Goal: Consume media (video, audio)

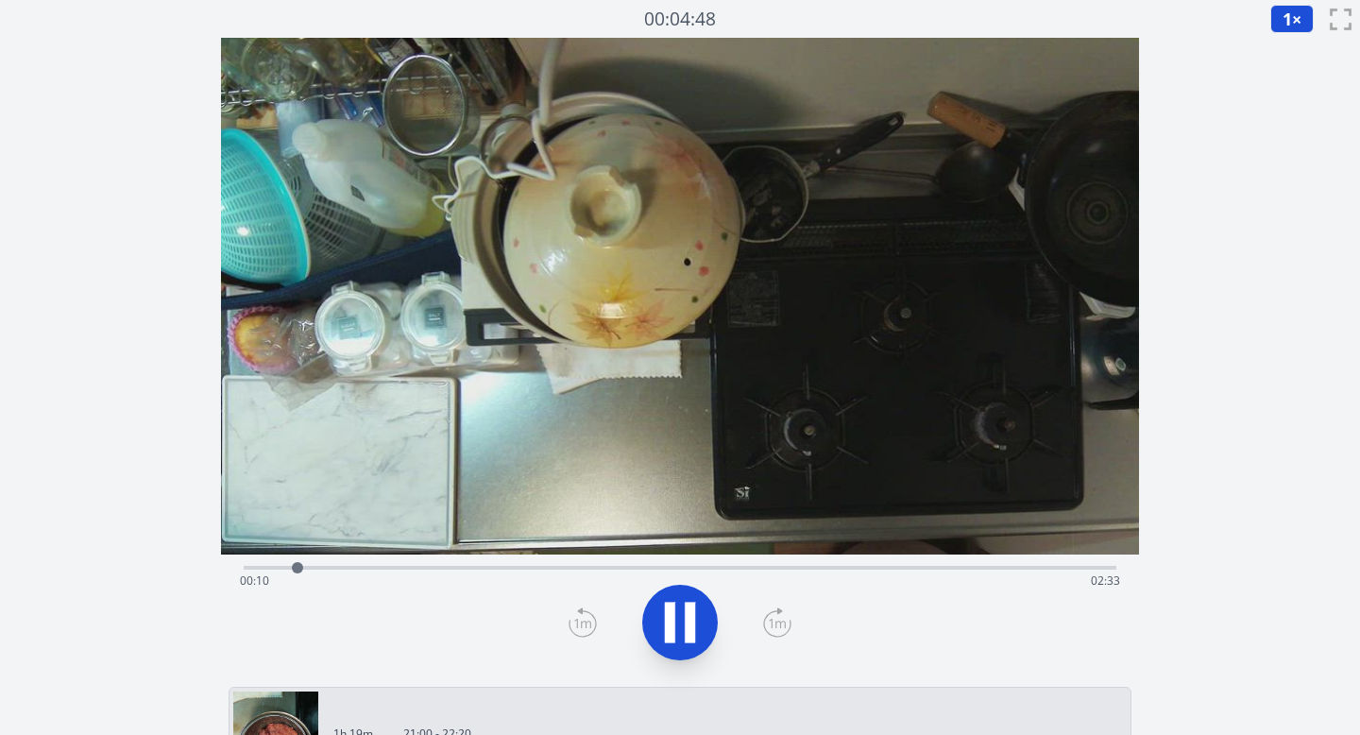
click at [459, 564] on div "Time elapsed: 00:10 Time remaining: 02:33" at bounding box center [681, 565] width 874 height 23
click at [608, 566] on div "Time elapsed: 00:41 Time remaining: 02:01" at bounding box center [680, 581] width 881 height 30
click at [703, 570] on div "Time elapsed: 01:09 Time remaining: 01:34" at bounding box center [680, 581] width 881 height 30
click at [765, 567] on div "Time elapsed: 01:27 Time remaining: 01:16" at bounding box center [680, 581] width 881 height 30
click at [800, 571] on div "Time elapsed: 01:37 Time remaining: 01:05" at bounding box center [680, 581] width 881 height 30
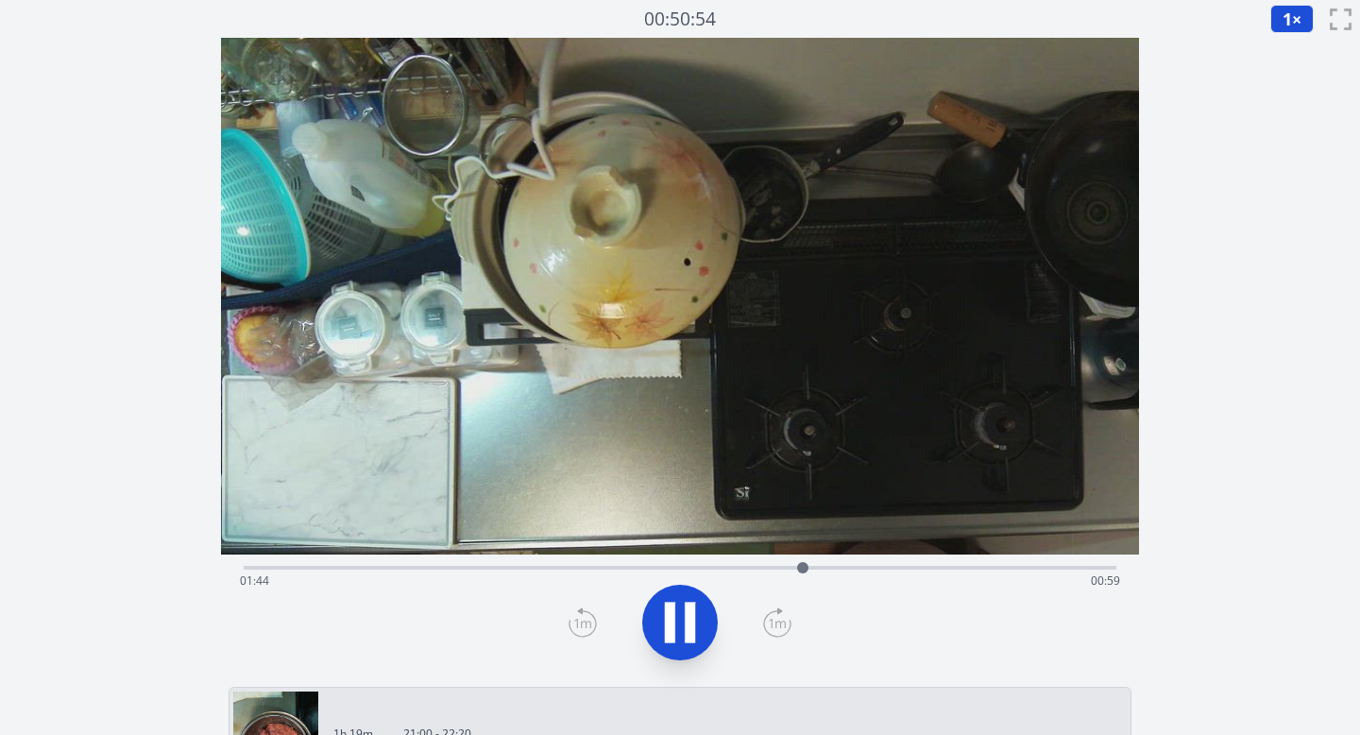
click at [837, 570] on div "Time elapsed: 01:44 Time remaining: 00:59" at bounding box center [680, 581] width 881 height 30
click at [837, 568] on div "Time elapsed: 02:01 Time remaining: 00:42" at bounding box center [680, 581] width 881 height 30
click at [837, 568] on div "Time elapsed: 02:15 Time remaining: 00:27" at bounding box center [680, 581] width 881 height 30
click at [837, 571] on div "Time elapsed: 02:24 Time remaining: 00:19" at bounding box center [680, 581] width 881 height 30
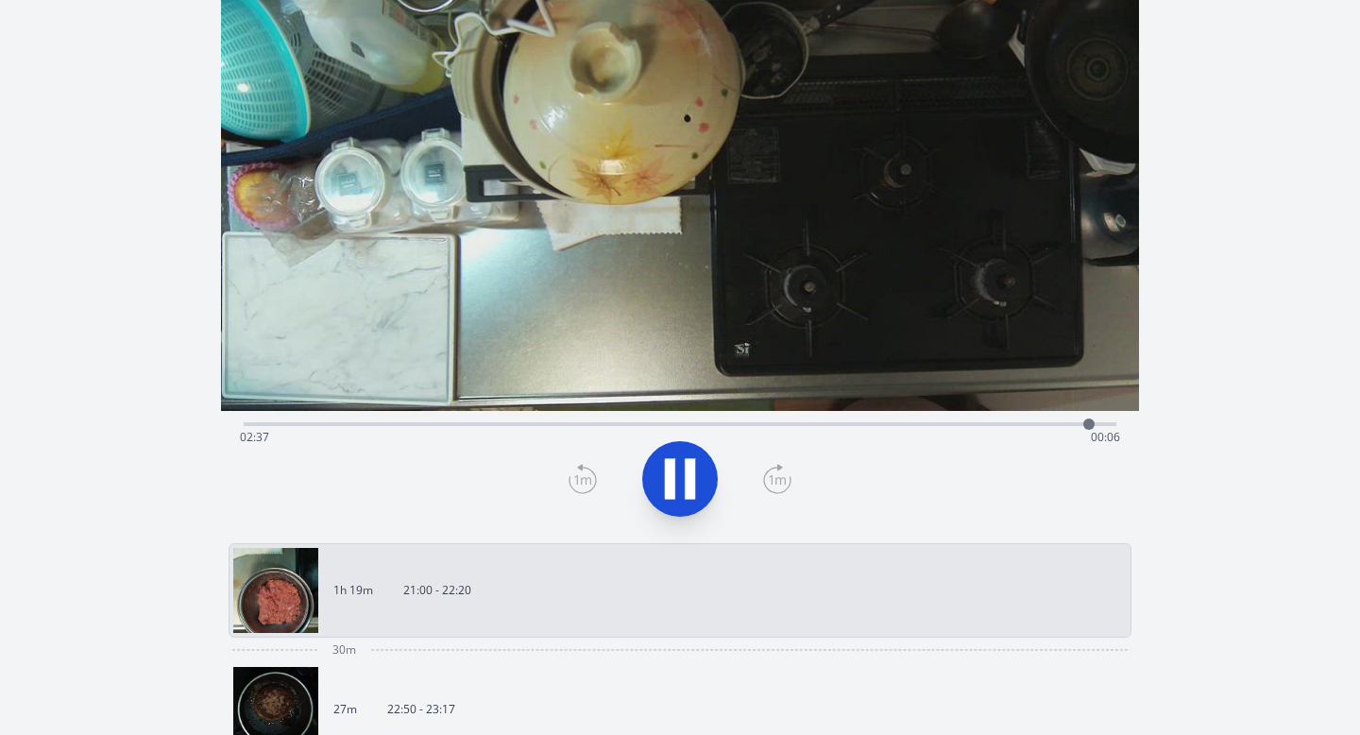
scroll to position [270, 0]
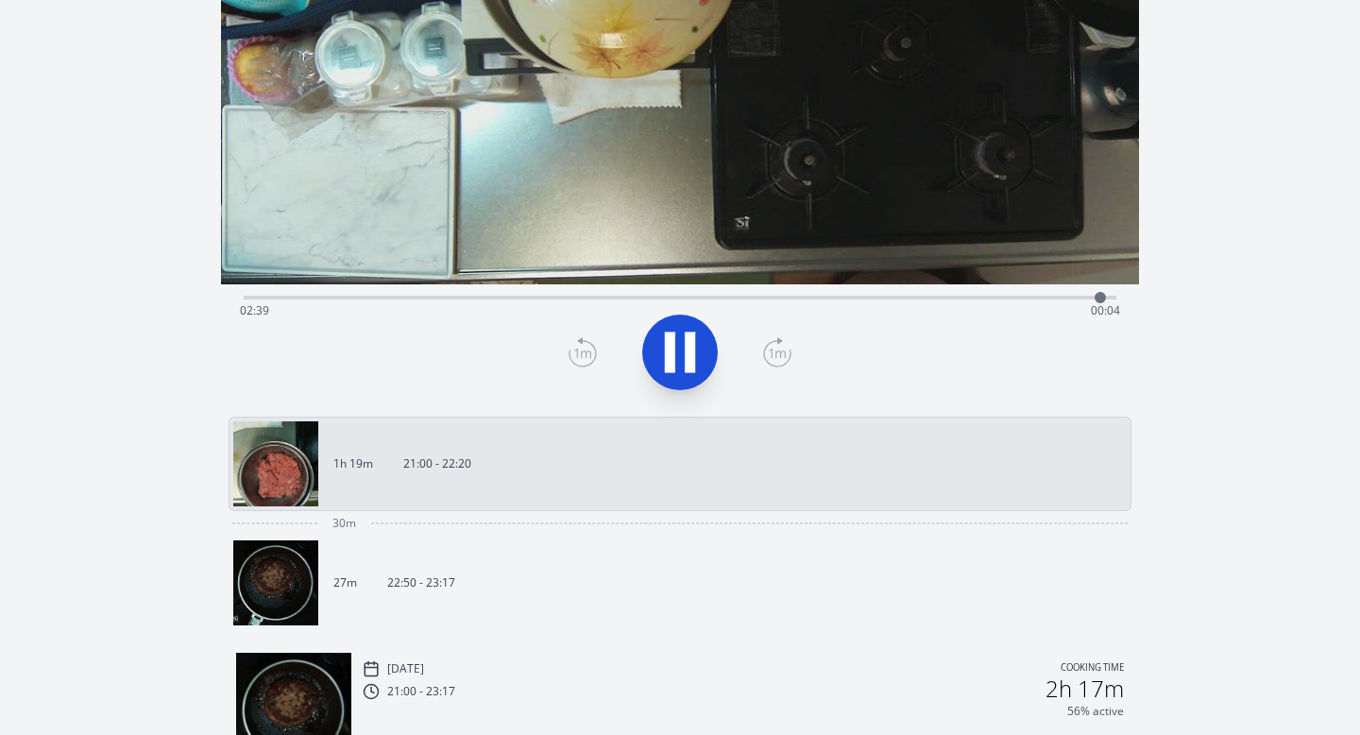
click at [260, 571] on img at bounding box center [275, 582] width 85 height 85
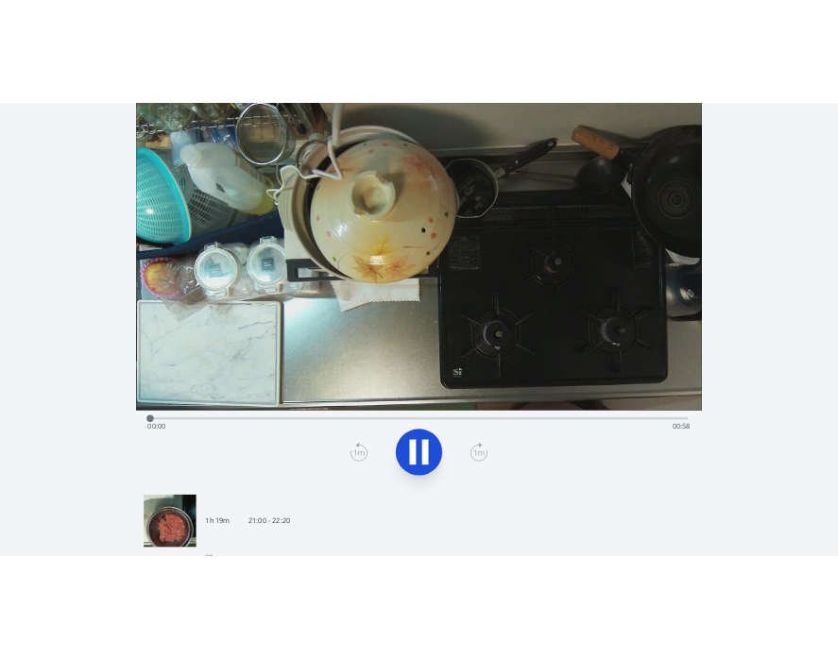
scroll to position [26, 0]
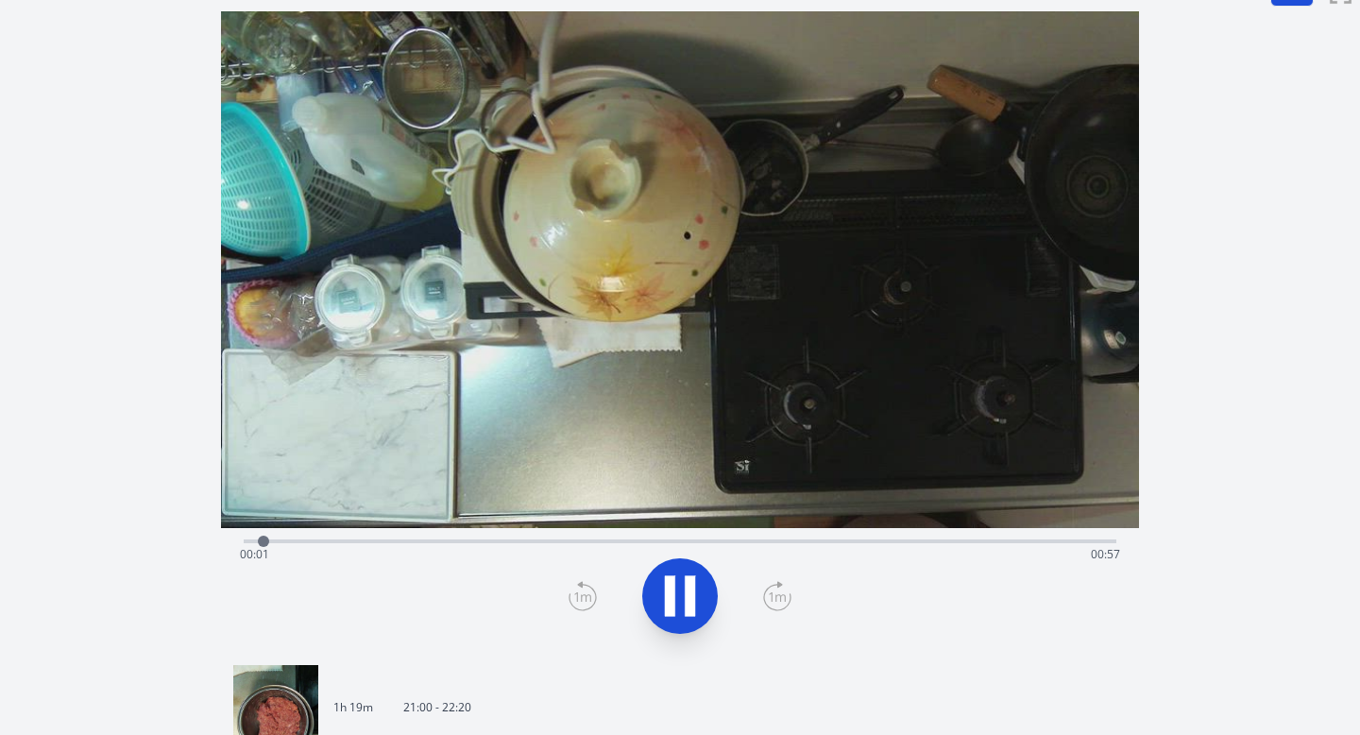
click at [350, 539] on div "Time elapsed: 00:01 Time remaining: 00:57" at bounding box center [680, 554] width 881 height 30
click at [511, 536] on div "Time elapsed: 00:09 Time remaining: 00:49" at bounding box center [681, 539] width 874 height 23
click at [640, 541] on div "Time elapsed: 00:19 Time remaining: 00:39" at bounding box center [680, 554] width 881 height 30
click at [752, 546] on div "Time elapsed: 00:28 Time remaining: 00:30" at bounding box center [680, 554] width 881 height 30
click at [837, 550] on div "Time elapsed: 00:34 Time remaining: 00:24" at bounding box center [680, 554] width 881 height 30
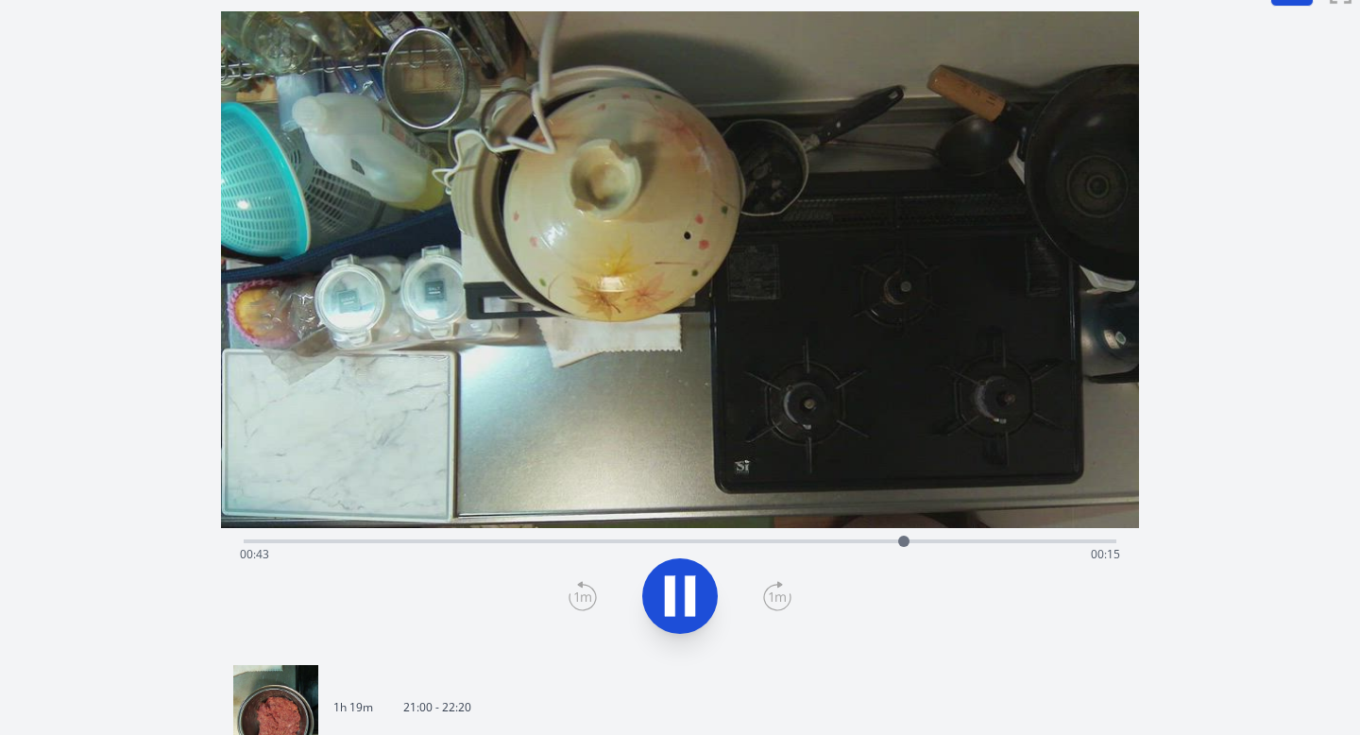
click at [837, 550] on div "Time elapsed: 00:43 Time remaining: 00:15" at bounding box center [680, 554] width 881 height 30
click at [632, 542] on div "Time elapsed: 00:50 Time remaining: 00:08" at bounding box center [680, 554] width 881 height 30
click at [507, 542] on div "Time elapsed: 00:26 Time remaining: 00:32" at bounding box center [680, 554] width 881 height 30
click at [683, 584] on icon at bounding box center [680, 596] width 53 height 53
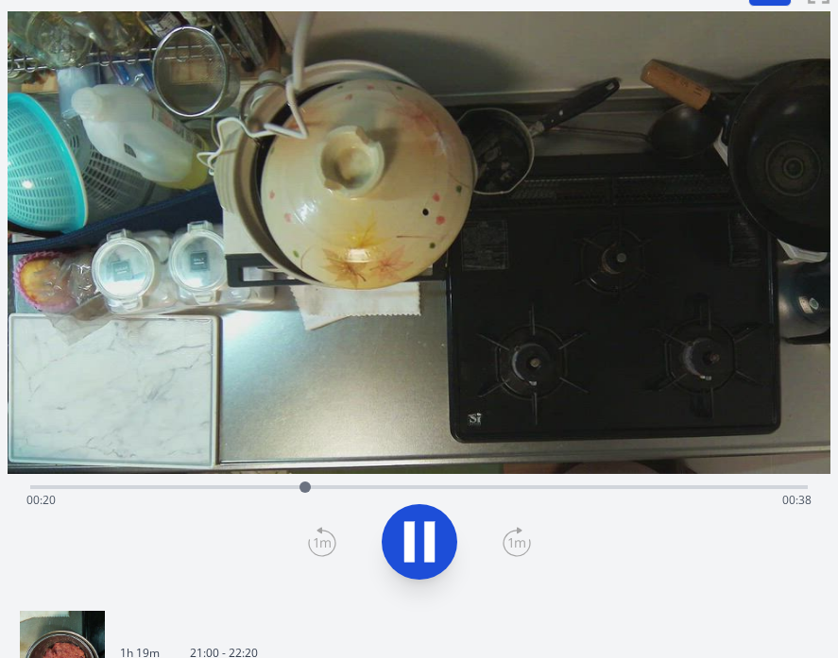
click at [428, 486] on div "Time elapsed: 00:20 Time remaining: 00:38" at bounding box center [418, 500] width 785 height 30
click at [618, 480] on div "Time elapsed: 00:30 Time remaining: 00:28" at bounding box center [418, 485] width 777 height 23
click at [736, 489] on div "Time elapsed: 00:44 Time remaining: 00:14" at bounding box center [418, 500] width 785 height 30
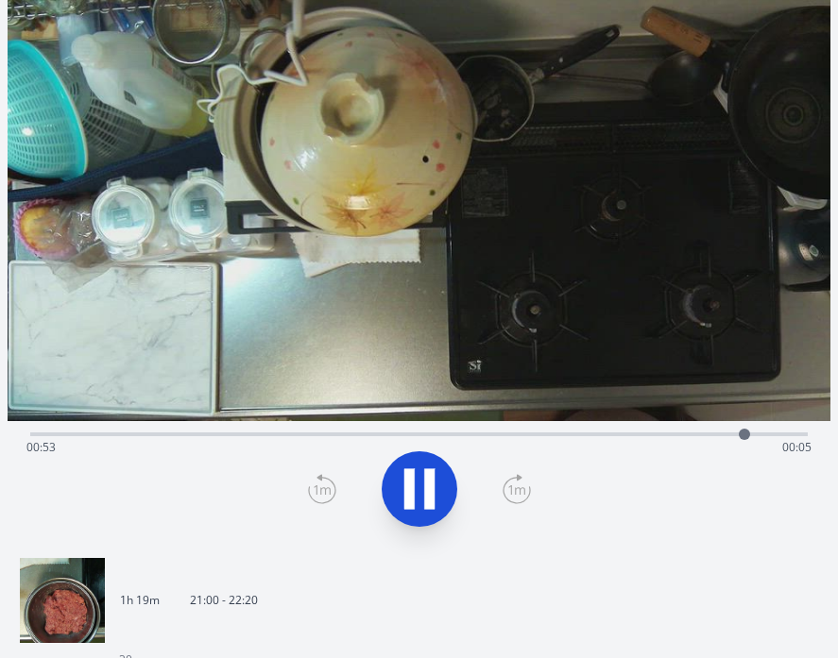
scroll to position [233, 0]
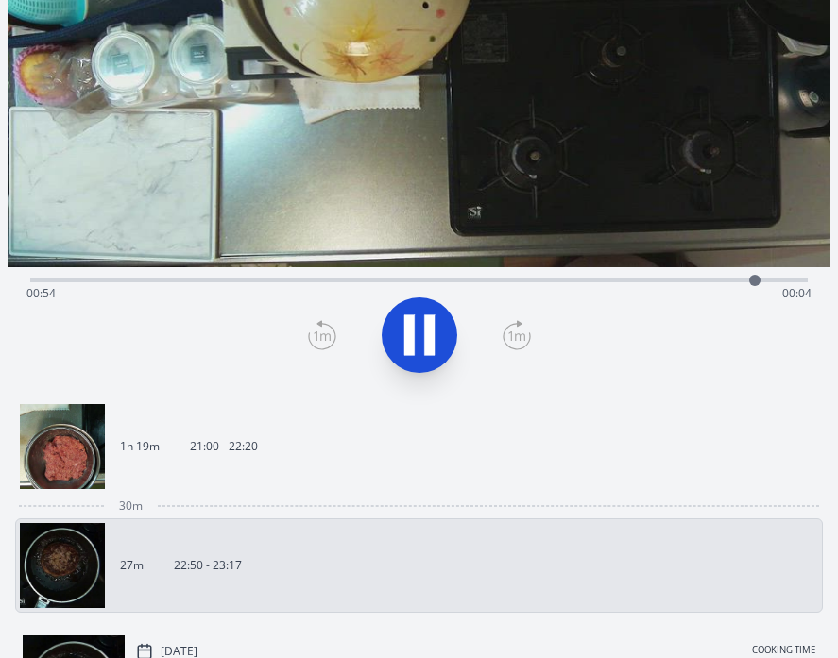
click at [439, 332] on icon at bounding box center [419, 335] width 53 height 53
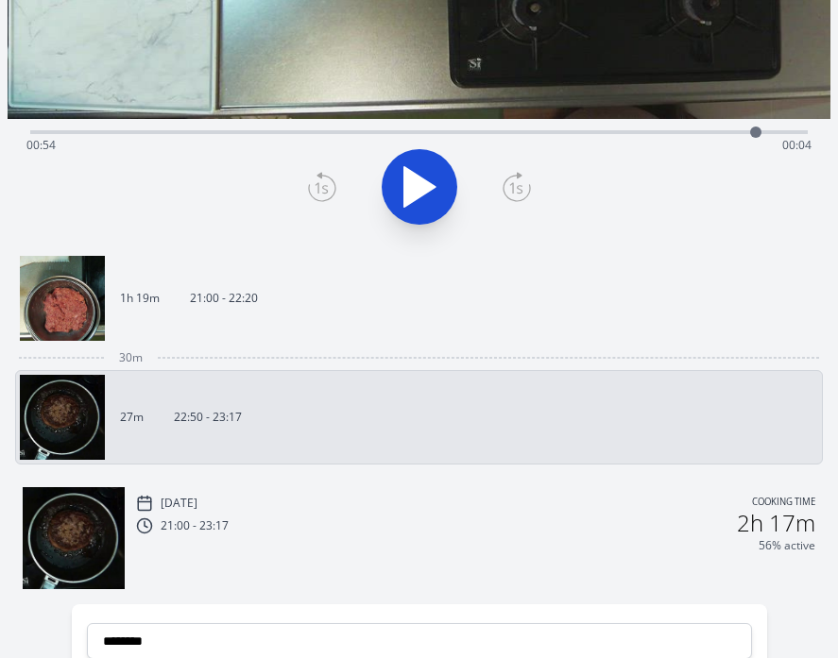
scroll to position [494, 0]
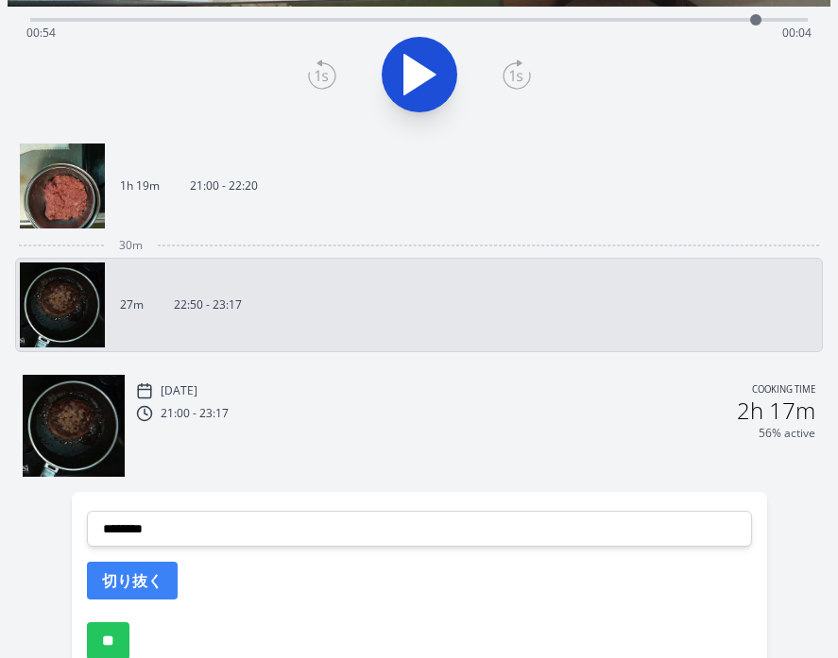
click at [91, 424] on img at bounding box center [74, 426] width 102 height 102
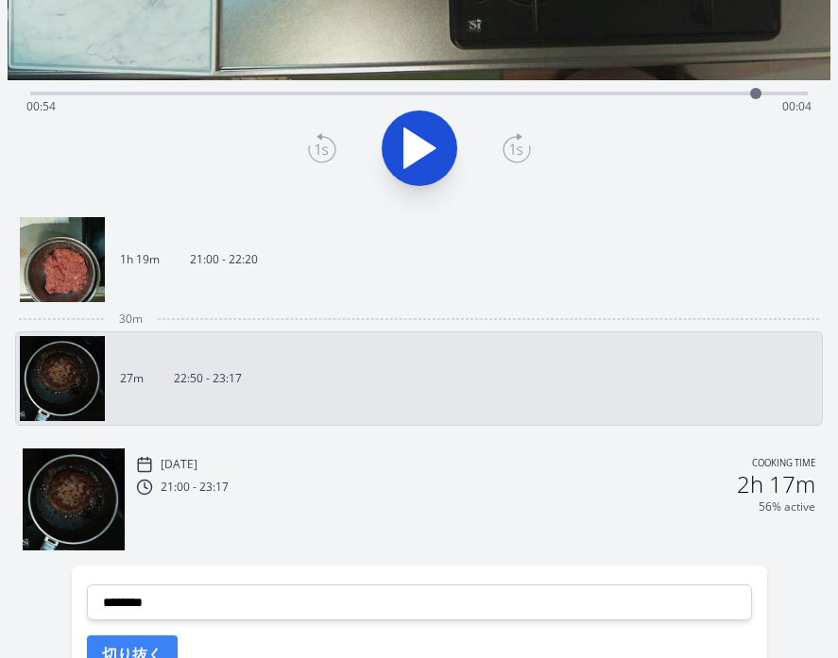
scroll to position [455, 0]
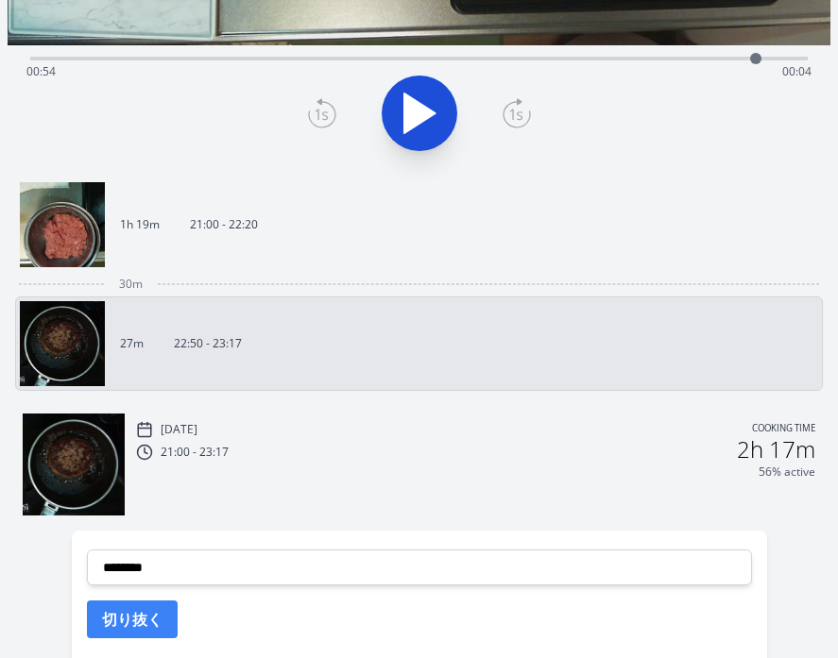
click at [94, 451] on img at bounding box center [74, 465] width 102 height 102
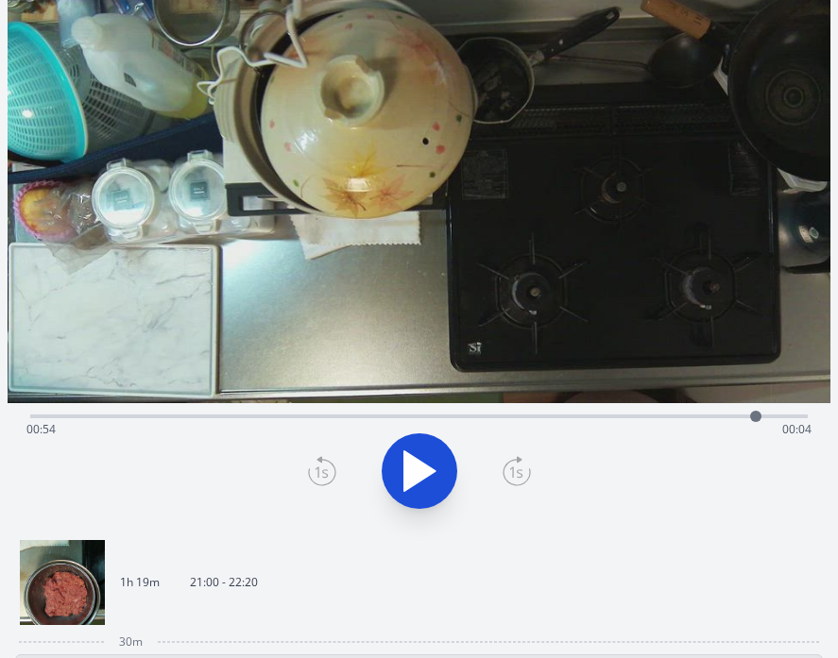
scroll to position [0, 0]
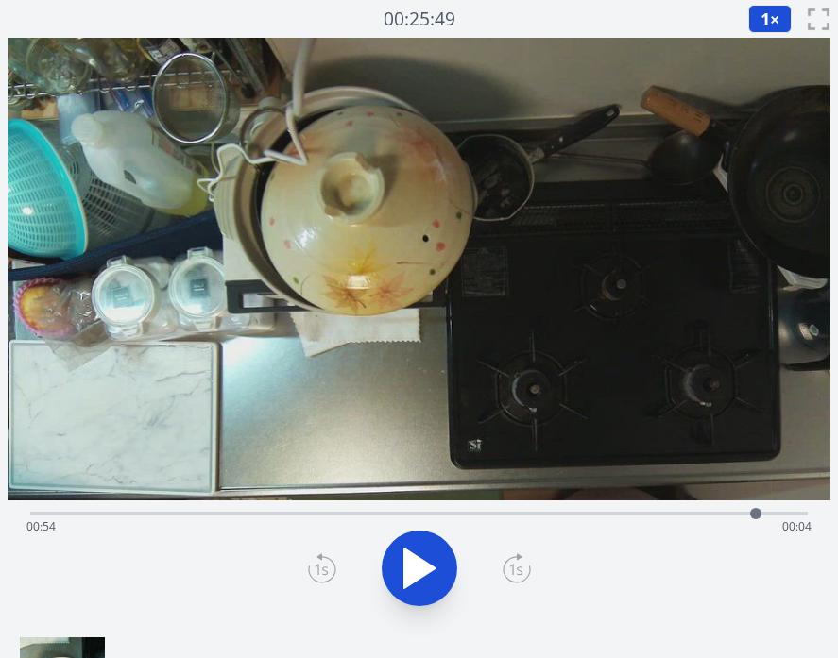
click at [189, 510] on div "Time elapsed: 00:54 Time remaining: 00:04" at bounding box center [418, 512] width 777 height 23
click at [350, 516] on div "Time elapsed: 00:11 Time remaining: 00:47" at bounding box center [418, 527] width 785 height 30
click at [502, 507] on div "Time elapsed: 00:23 Time remaining: 00:35" at bounding box center [418, 512] width 777 height 23
click at [609, 512] on div "Time elapsed: 00:35 Time remaining: 00:23" at bounding box center [418, 527] width 785 height 30
click at [697, 513] on div "Time elapsed: 00:43 Time remaining: 00:15" at bounding box center [418, 527] width 785 height 30
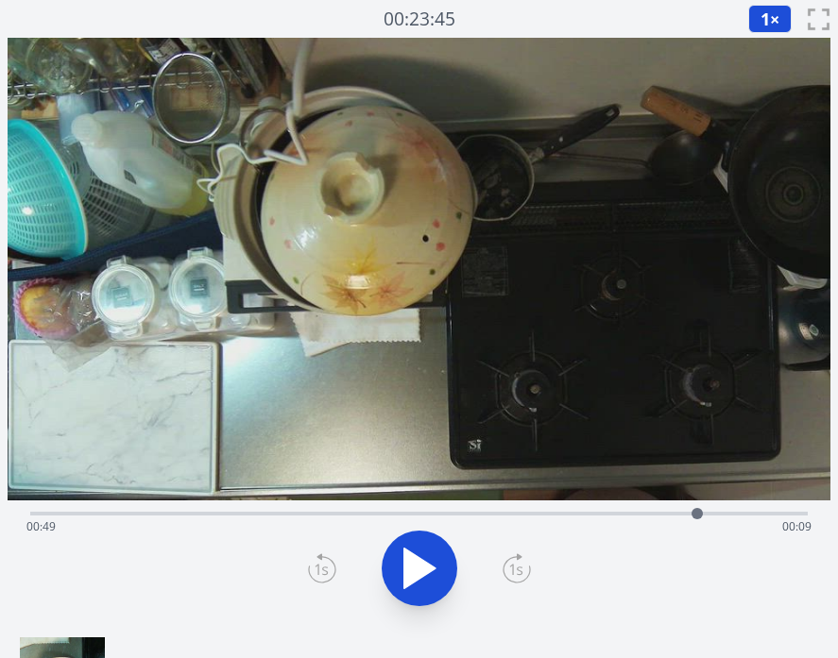
click at [753, 516] on div "Time elapsed: 00:49 Time remaining: 00:09" at bounding box center [418, 527] width 785 height 30
click at [264, 510] on div "Time elapsed: 00:55 Time remaining: 00:03" at bounding box center [418, 512] width 777 height 23
click at [433, 551] on icon at bounding box center [429, 569] width 10 height 41
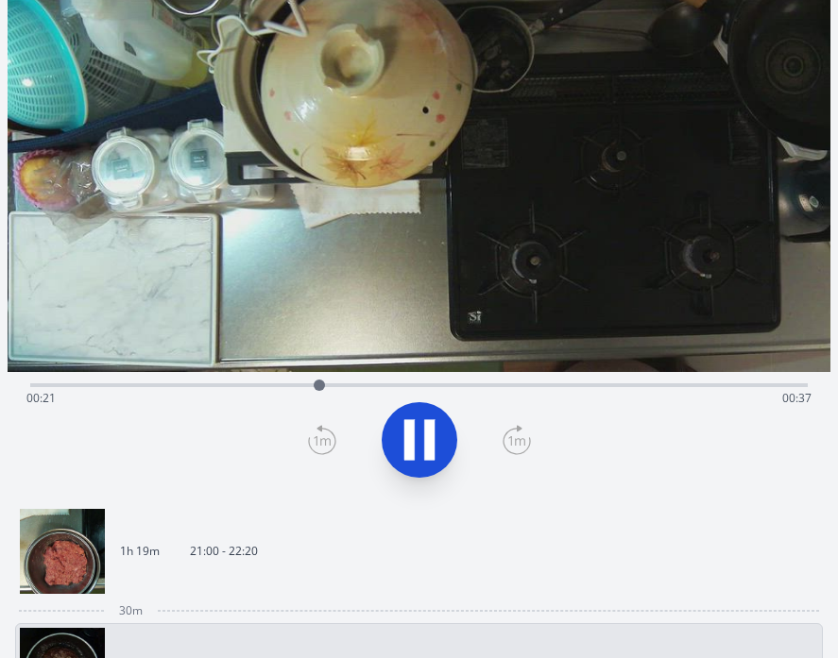
scroll to position [267, 0]
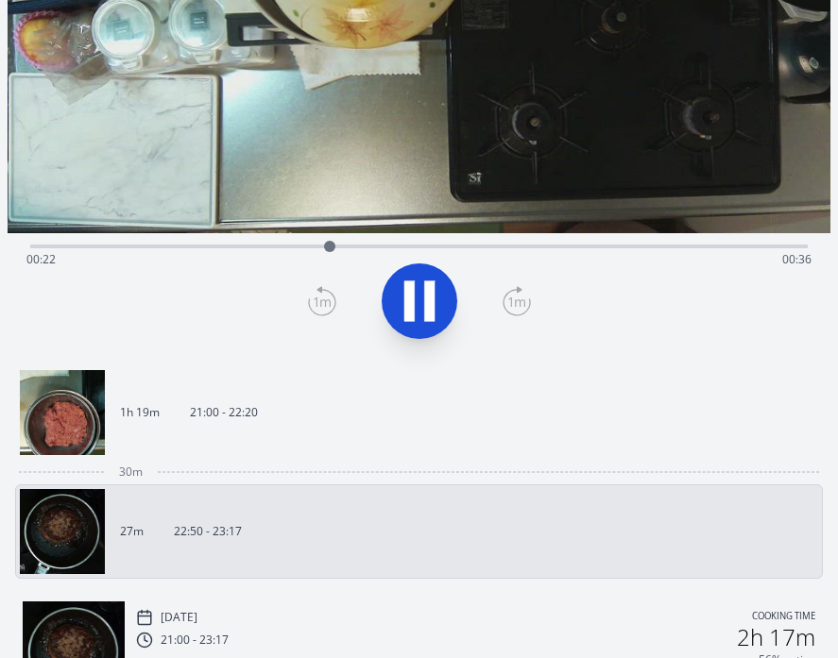
click at [77, 519] on img at bounding box center [62, 531] width 85 height 85
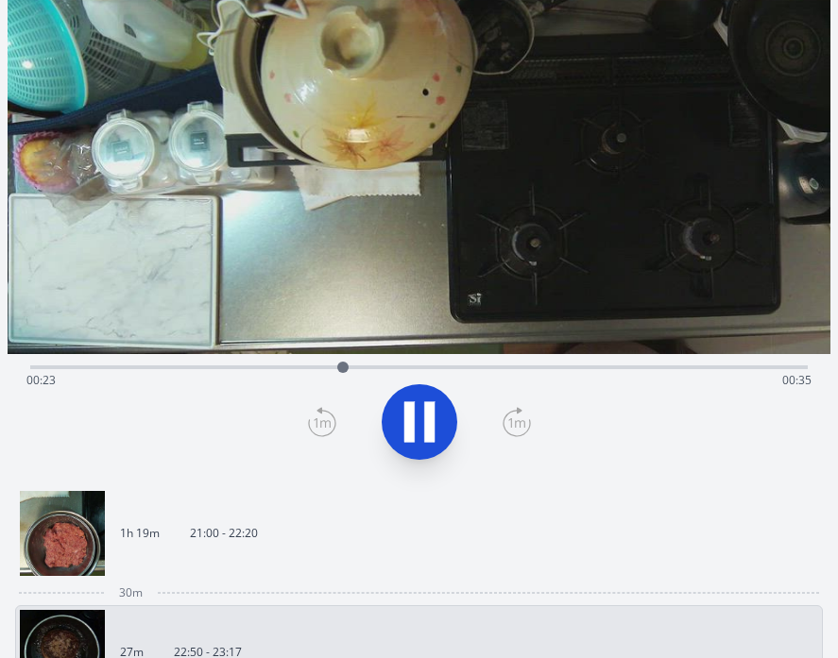
scroll to position [28, 0]
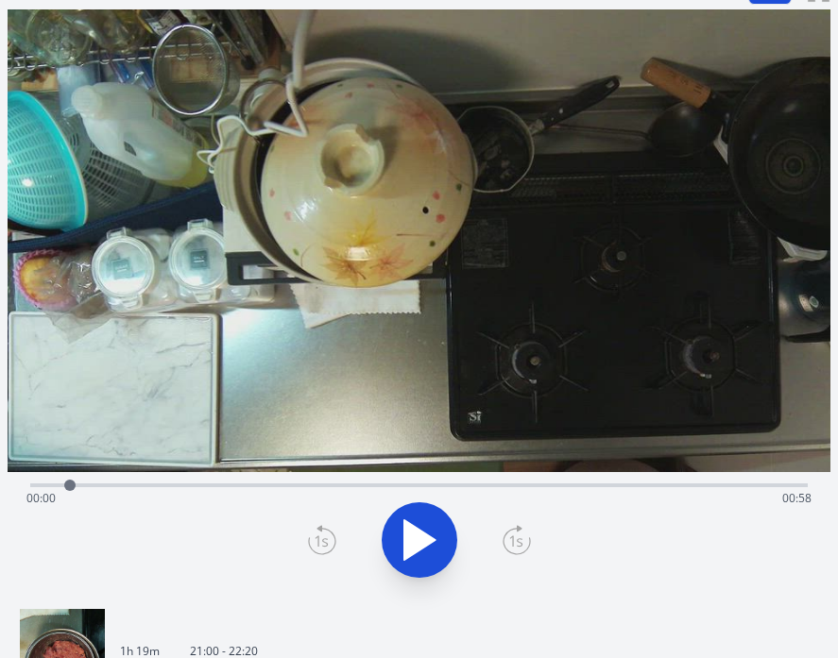
drag, startPoint x: 350, startPoint y: 485, endPoint x: 76, endPoint y: 482, distance: 274.9
click at [76, 482] on div at bounding box center [69, 485] width 11 height 11
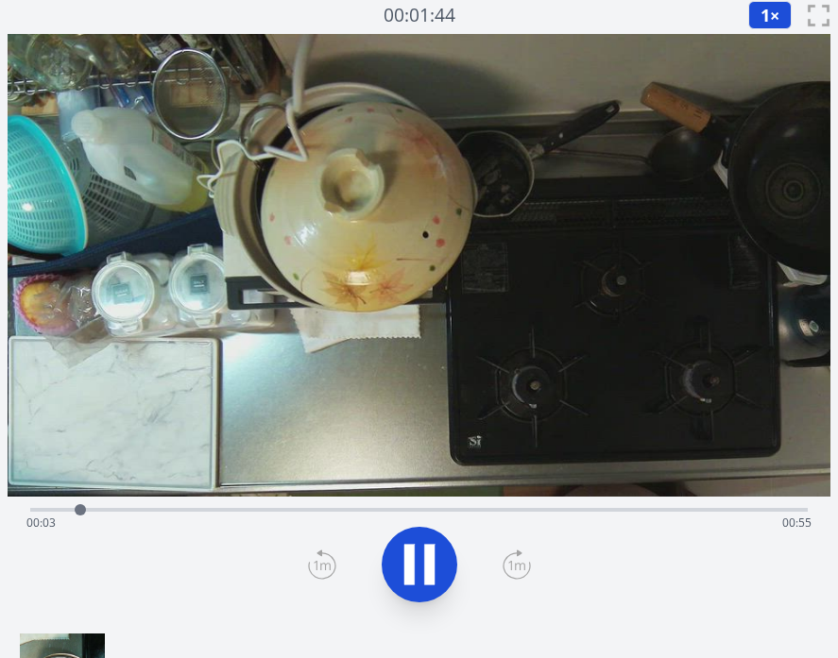
scroll to position [0, 0]
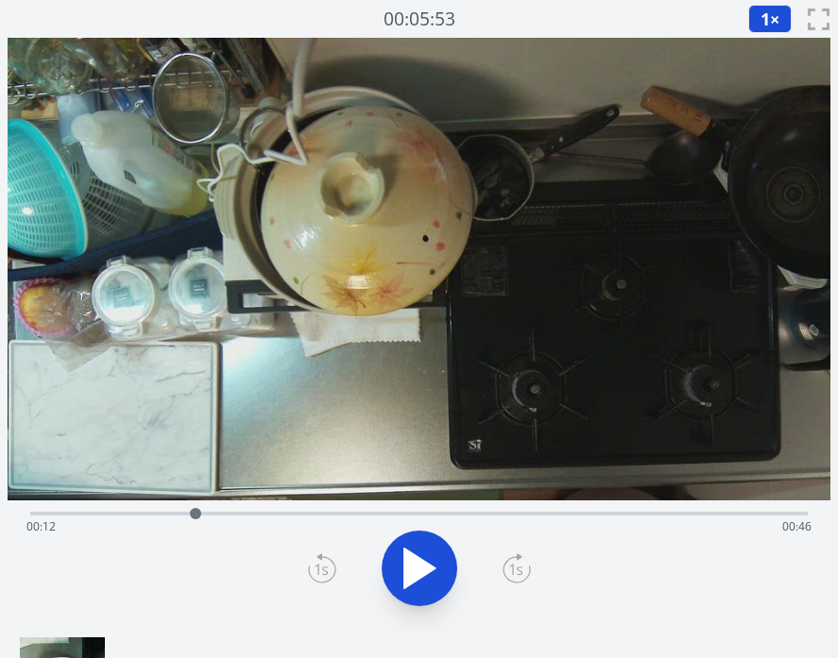
drag, startPoint x: 104, startPoint y: 511, endPoint x: 196, endPoint y: 543, distance: 97.1
click at [196, 543] on div "Time elapsed: 00:12 Time remaining: 00:46" at bounding box center [419, 563] width 823 height 125
drag, startPoint x: 196, startPoint y: 543, endPoint x: 296, endPoint y: 538, distance: 100.2
click at [296, 538] on div "Time elapsed: 00:13 Time remaining: 00:45" at bounding box center [419, 563] width 823 height 125
drag, startPoint x: 224, startPoint y: 508, endPoint x: 260, endPoint y: 519, distance: 37.6
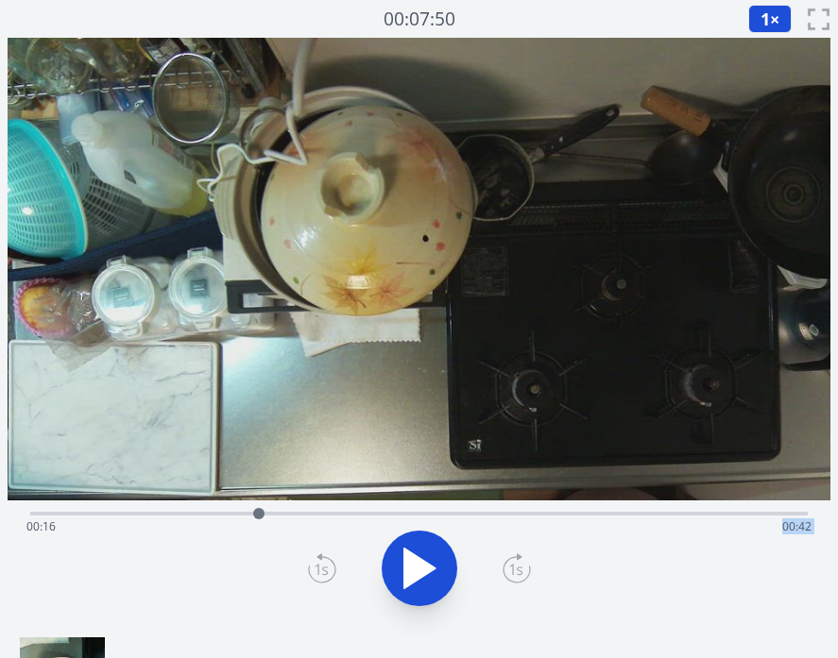
click at [260, 519] on div at bounding box center [259, 514] width 28 height 28
drag, startPoint x: 265, startPoint y: 516, endPoint x: 342, endPoint y: 517, distance: 76.5
click at [342, 517] on div at bounding box center [341, 513] width 11 height 11
click at [348, 514] on div at bounding box center [347, 513] width 11 height 11
click at [426, 565] on icon at bounding box center [429, 569] width 10 height 41
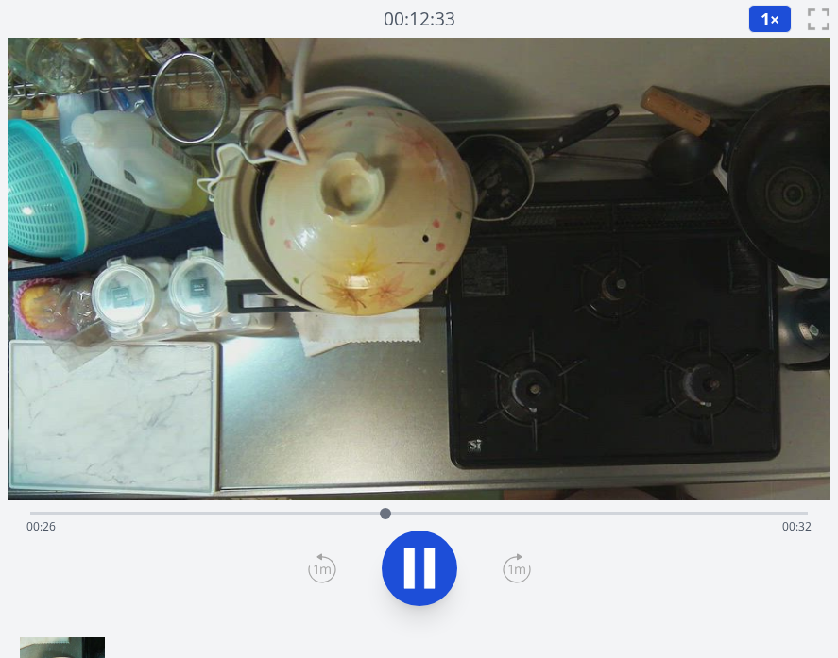
click at [191, 508] on div "Time elapsed: 00:26 Time remaining: 00:32" at bounding box center [418, 512] width 777 height 23
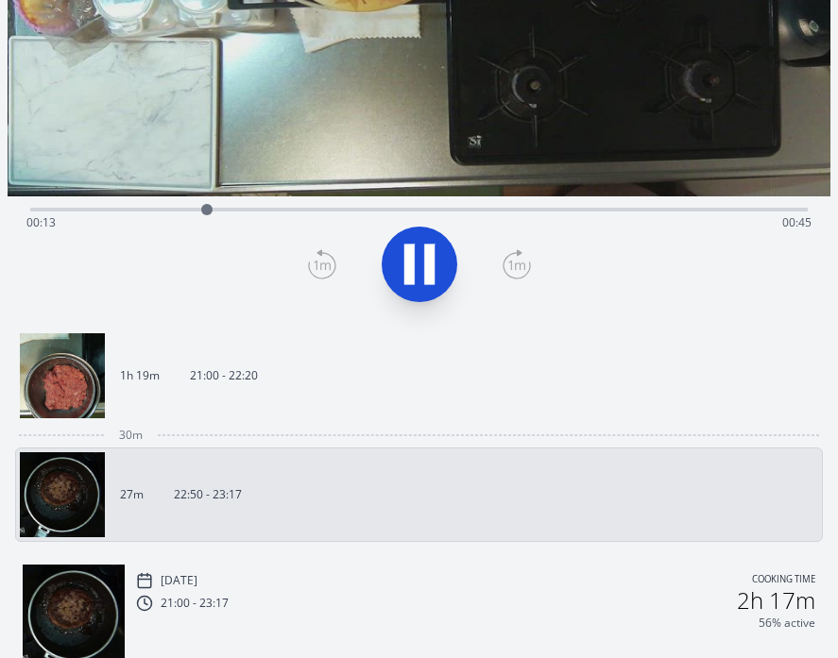
scroll to position [332, 0]
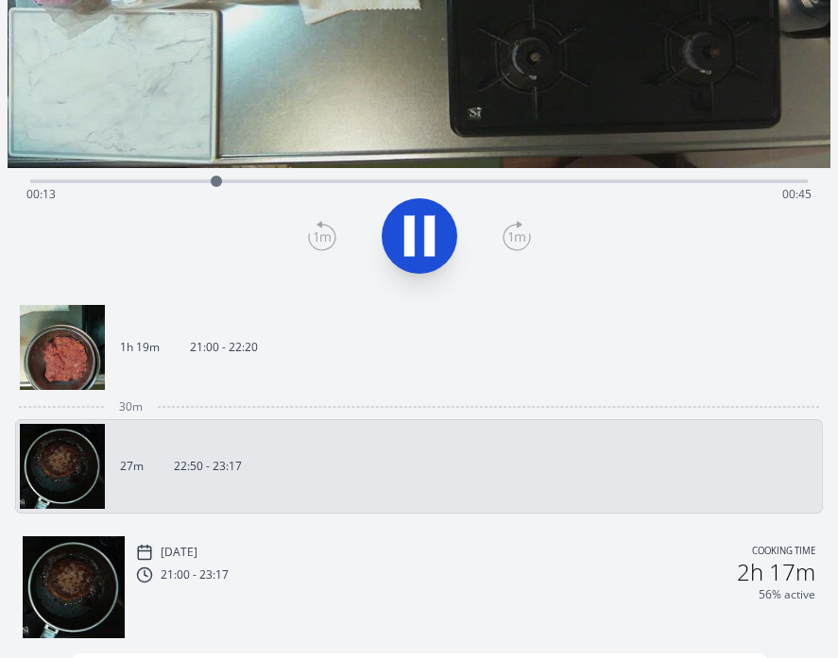
click at [80, 384] on img at bounding box center [62, 347] width 85 height 85
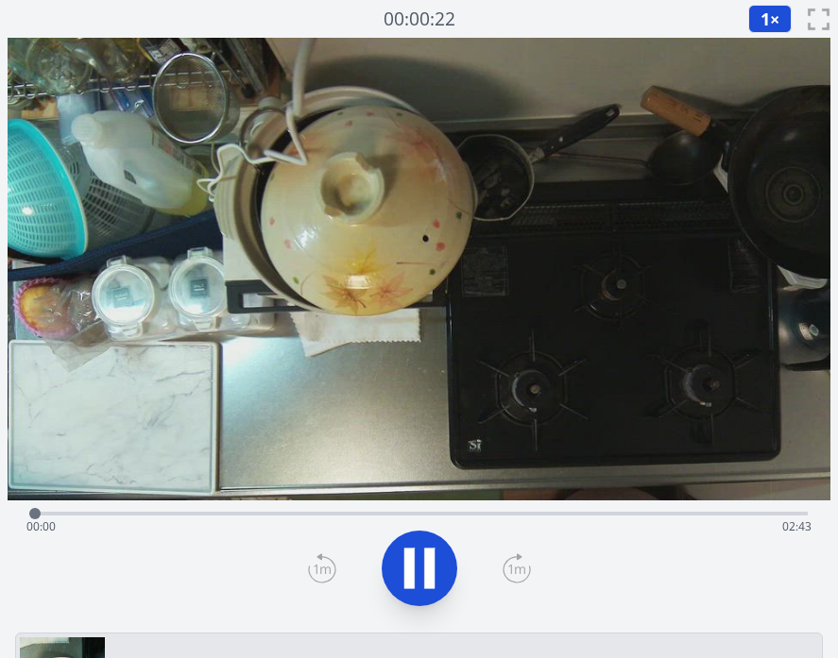
click at [168, 518] on div "Time elapsed: 00:00 Time remaining: 02:43" at bounding box center [418, 527] width 785 height 30
click at [317, 516] on div "Time elapsed: 00:30 Time remaining: 02:12" at bounding box center [418, 527] width 785 height 30
click at [177, 512] on div "Time elapsed: 01:02 Time remaining: 01:41" at bounding box center [418, 527] width 785 height 30
click at [573, 515] on div "Time elapsed: 00:32 Time remaining: 02:10" at bounding box center [418, 527] width 785 height 30
click at [688, 525] on div "Time elapsed: 01:54 Time remaining: 00:49" at bounding box center [418, 527] width 785 height 30
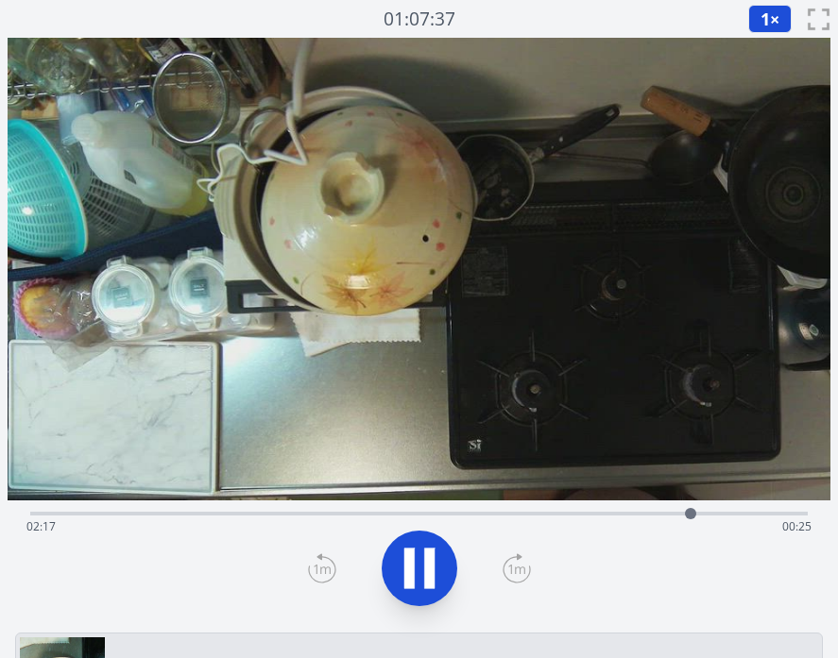
click at [758, 520] on div "Time elapsed: 02:17 Time remaining: 00:25" at bounding box center [418, 527] width 785 height 30
click at [49, 514] on div "Time elapsed: 02:33 Time remaining: 00:09" at bounding box center [418, 527] width 785 height 30
drag, startPoint x: 187, startPoint y: 514, endPoint x: 242, endPoint y: 514, distance: 54.8
click at [242, 514] on div at bounding box center [243, 514] width 28 height 28
drag, startPoint x: 242, startPoint y: 514, endPoint x: 314, endPoint y: 514, distance: 71.8
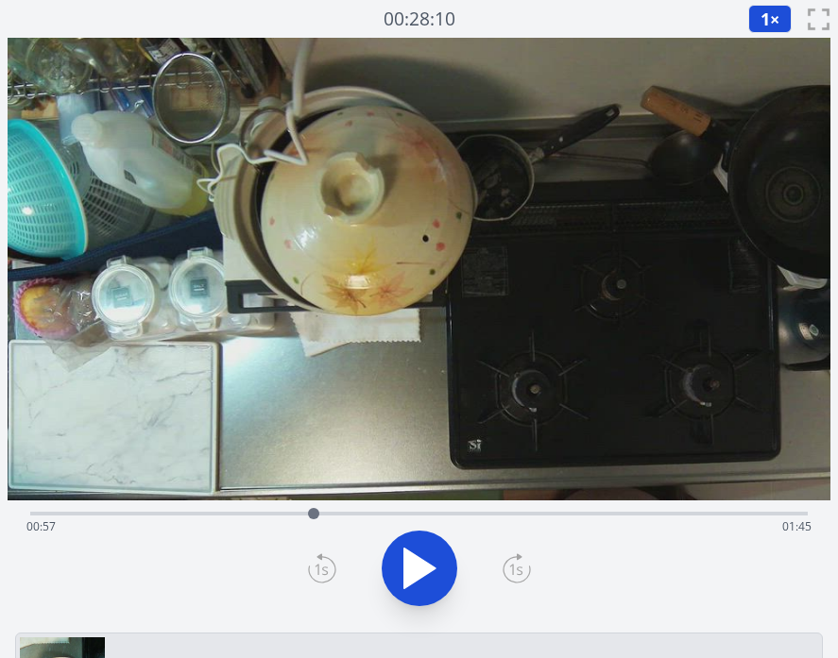
click at [314, 514] on div at bounding box center [313, 513] width 11 height 11
drag, startPoint x: 314, startPoint y: 514, endPoint x: 486, endPoint y: 517, distance: 172.9
click at [486, 517] on div at bounding box center [486, 513] width 11 height 11
click at [404, 573] on icon at bounding box center [409, 569] width 10 height 41
click at [421, 576] on icon at bounding box center [419, 569] width 31 height 40
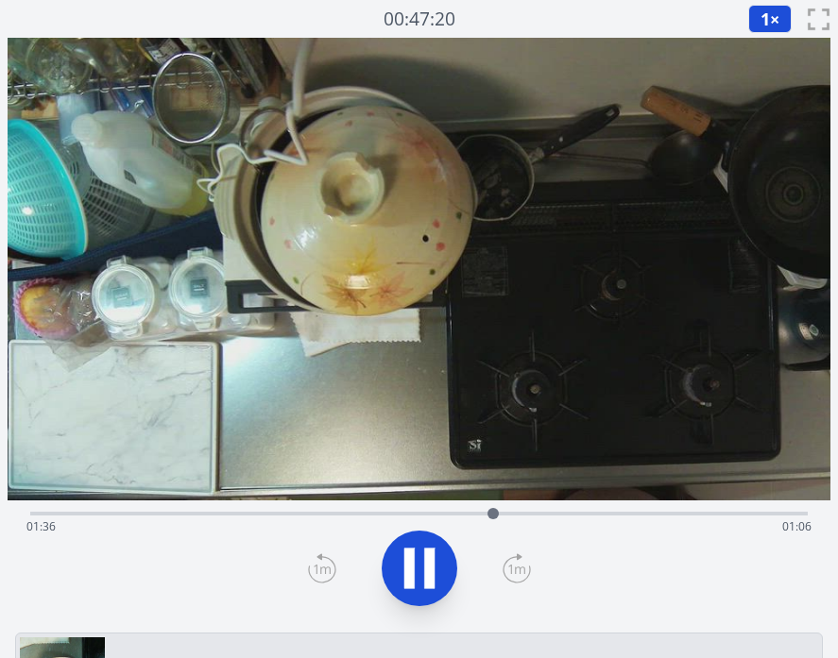
click at [421, 576] on icon at bounding box center [419, 568] width 53 height 53
